Goal: Complete application form: Complete application form

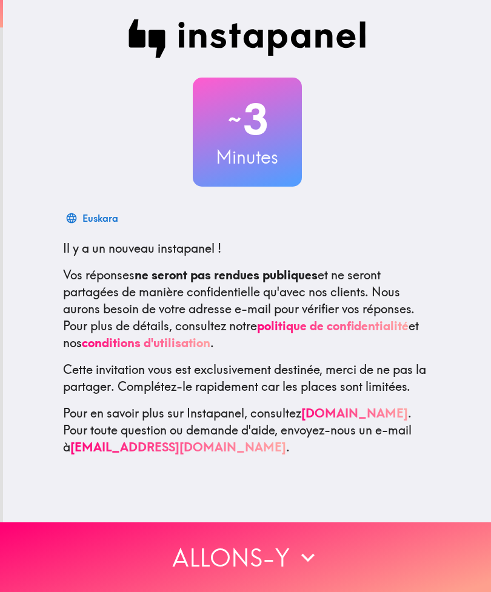
click at [394, 553] on button "Allons-y" at bounding box center [245, 557] width 491 height 70
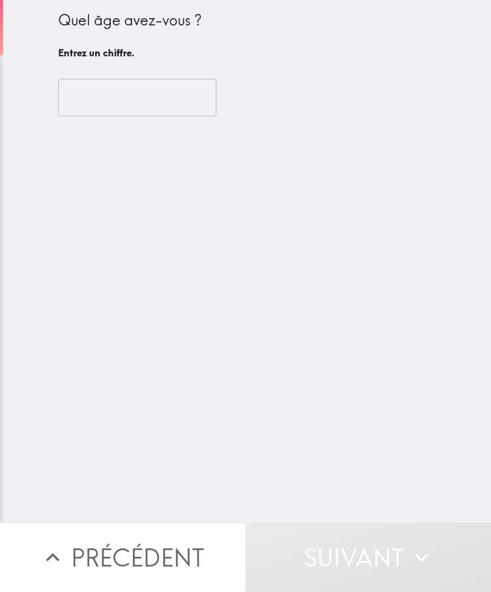
click at [156, 81] on input "number" at bounding box center [137, 98] width 158 height 38
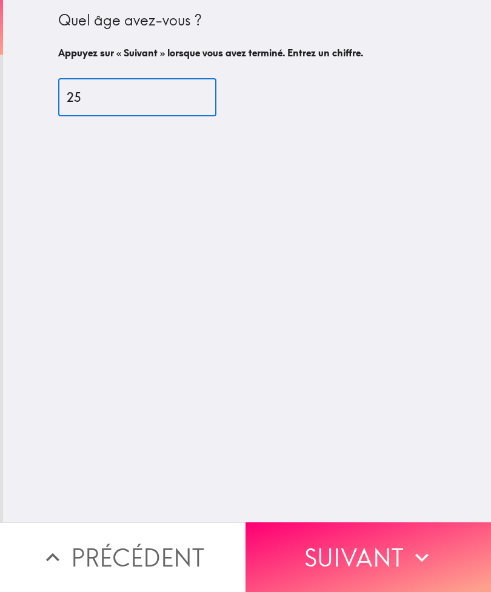
type input "25"
click at [432, 551] on icon "button" at bounding box center [421, 557] width 27 height 27
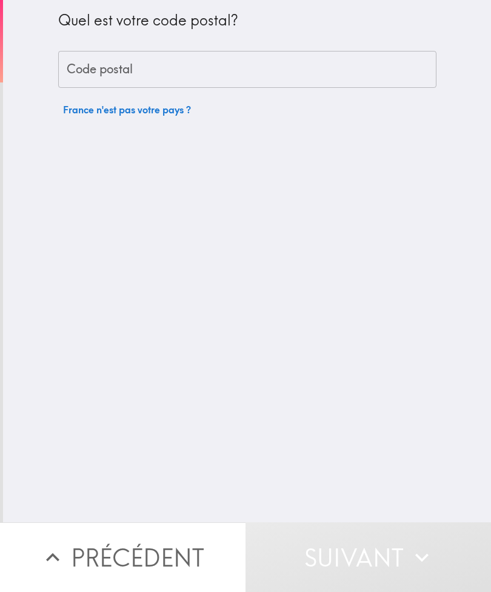
click at [268, 58] on input "Code postal" at bounding box center [247, 70] width 378 height 38
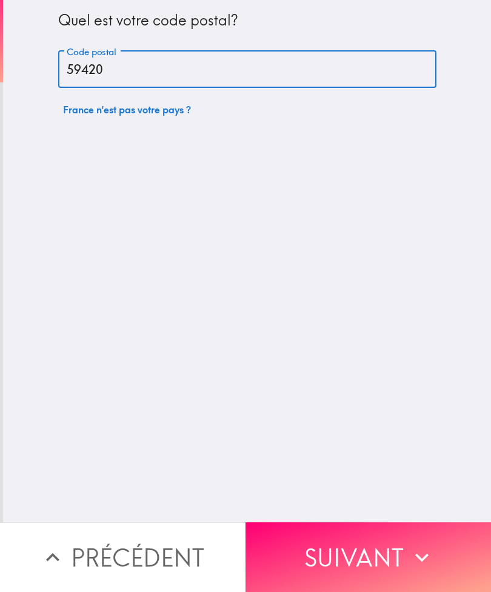
type input "59420"
click at [453, 340] on div "Quel est votre code postal? Code postal 59420 Code postal [GEOGRAPHIC_DATA] n'e…" at bounding box center [247, 261] width 488 height 522
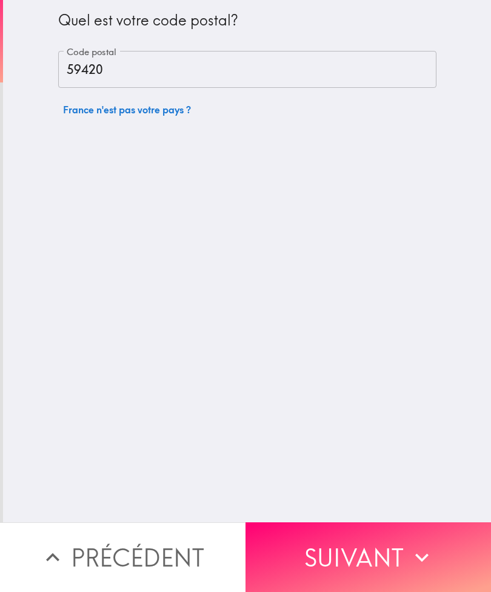
click at [404, 564] on button "Suivant" at bounding box center [367, 557] width 245 height 70
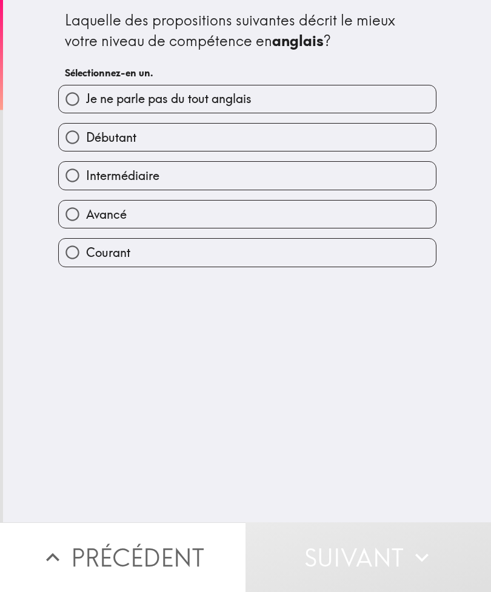
click at [282, 176] on label "Intermédiaire" at bounding box center [247, 175] width 377 height 27
click at [86, 176] on input "Intermédiaire" at bounding box center [72, 175] width 27 height 27
radio input "true"
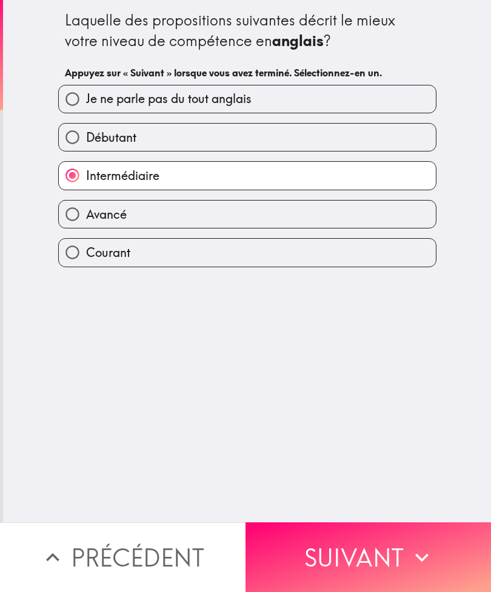
click at [387, 563] on button "Suivant" at bounding box center [367, 557] width 245 height 70
